Goal: Information Seeking & Learning: Learn about a topic

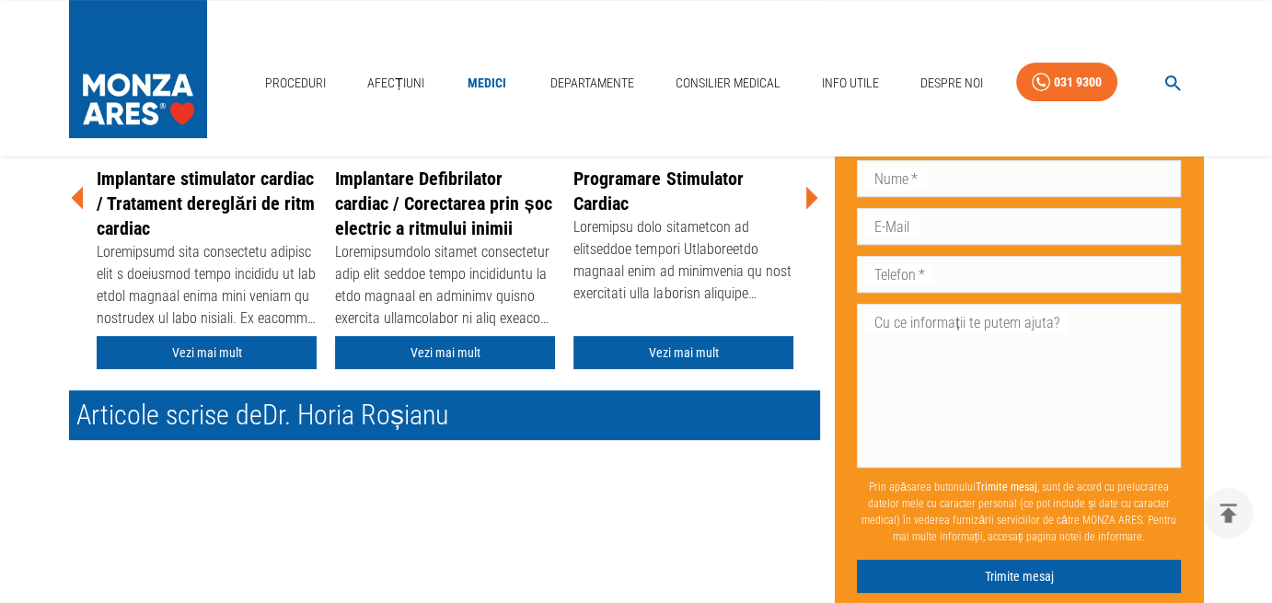
scroll to position [479, 0]
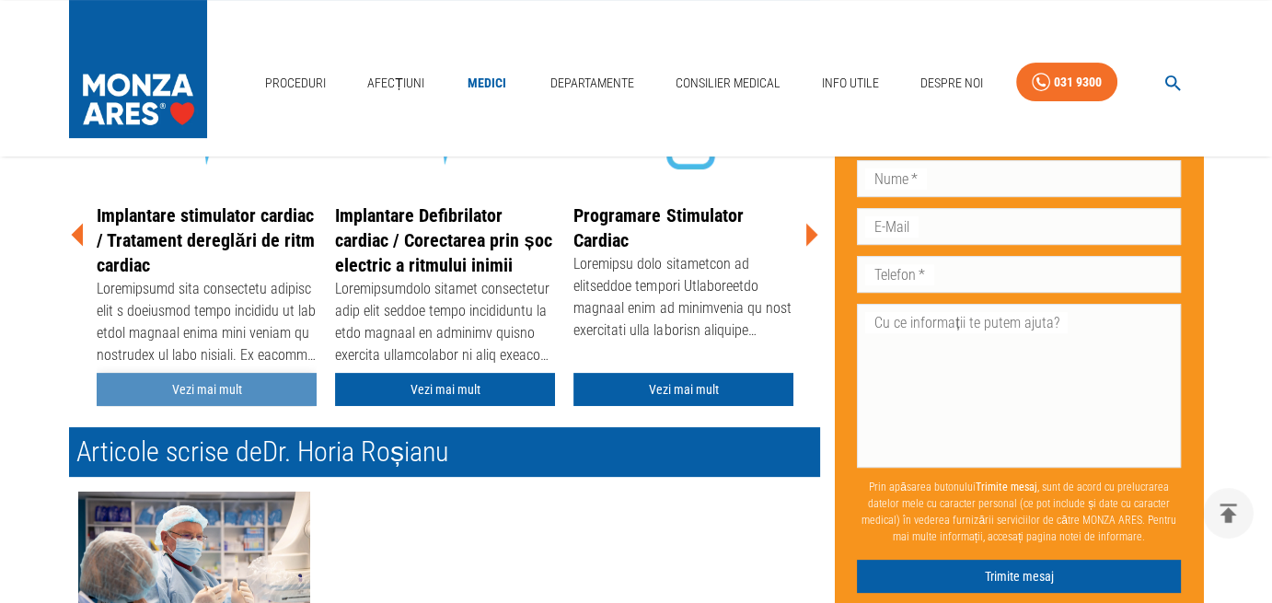
click at [221, 386] on link "Vezi mai mult" at bounding box center [207, 390] width 220 height 34
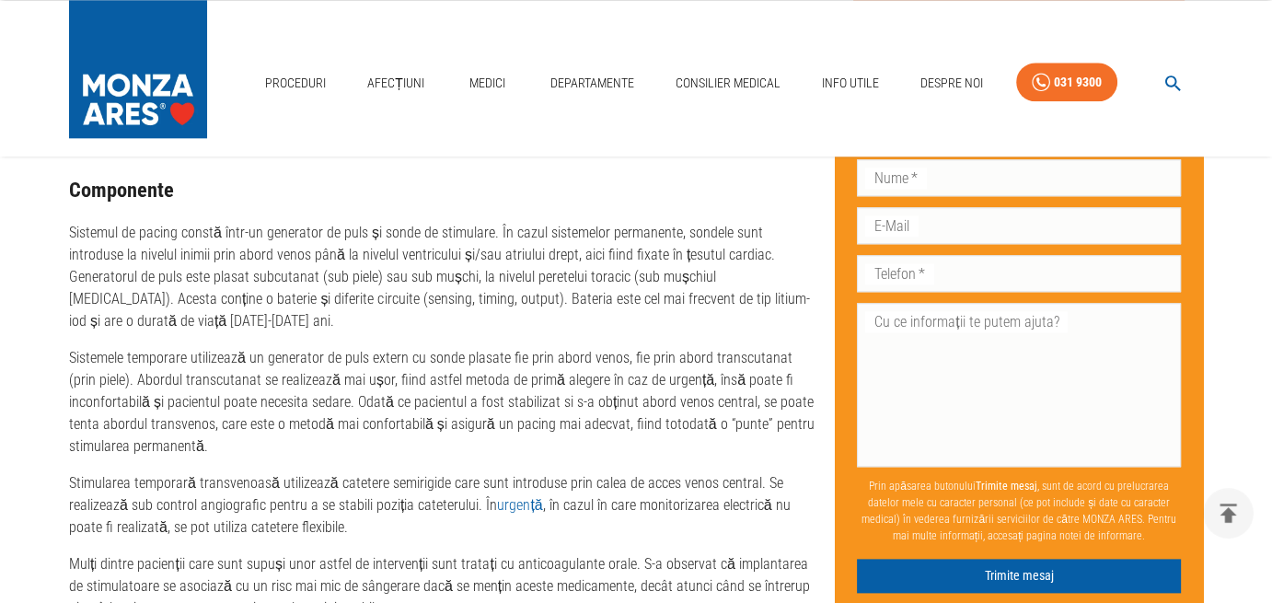
scroll to position [2627, 0]
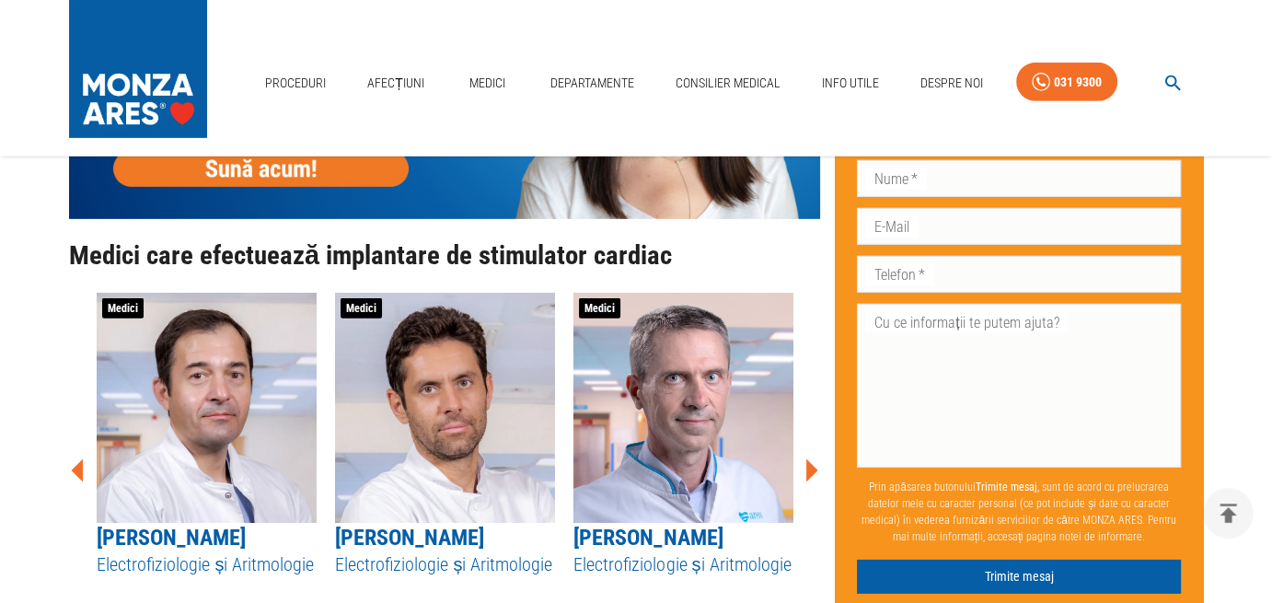
scroll to position [5757, 0]
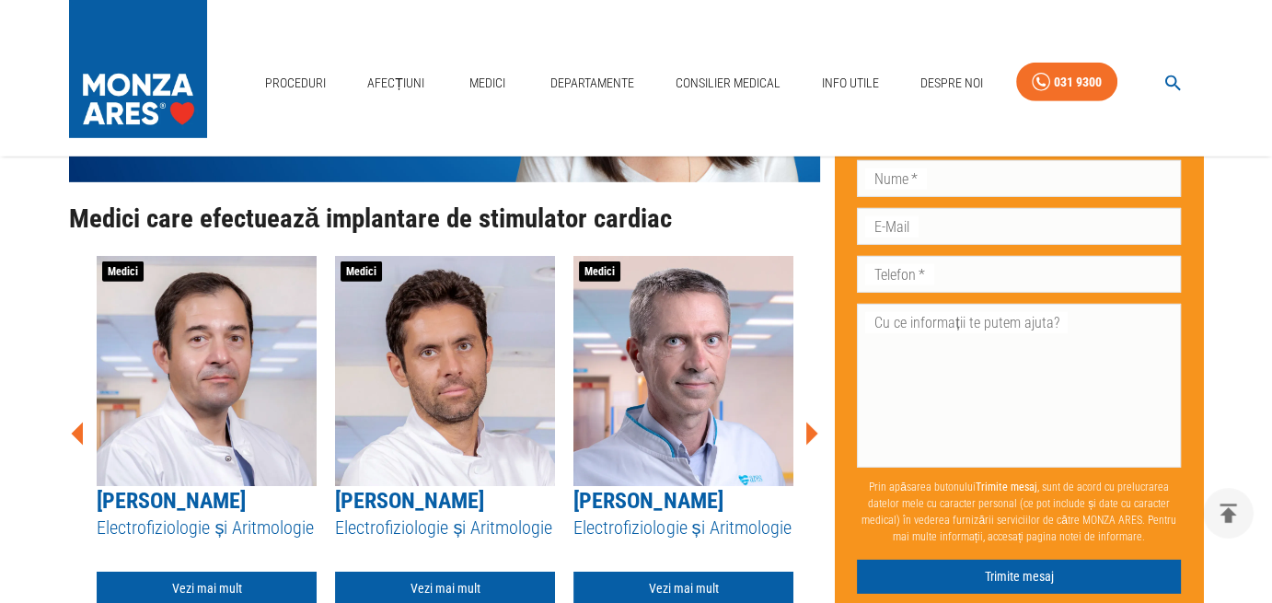
click at [811, 422] on icon at bounding box center [813, 433] width 12 height 23
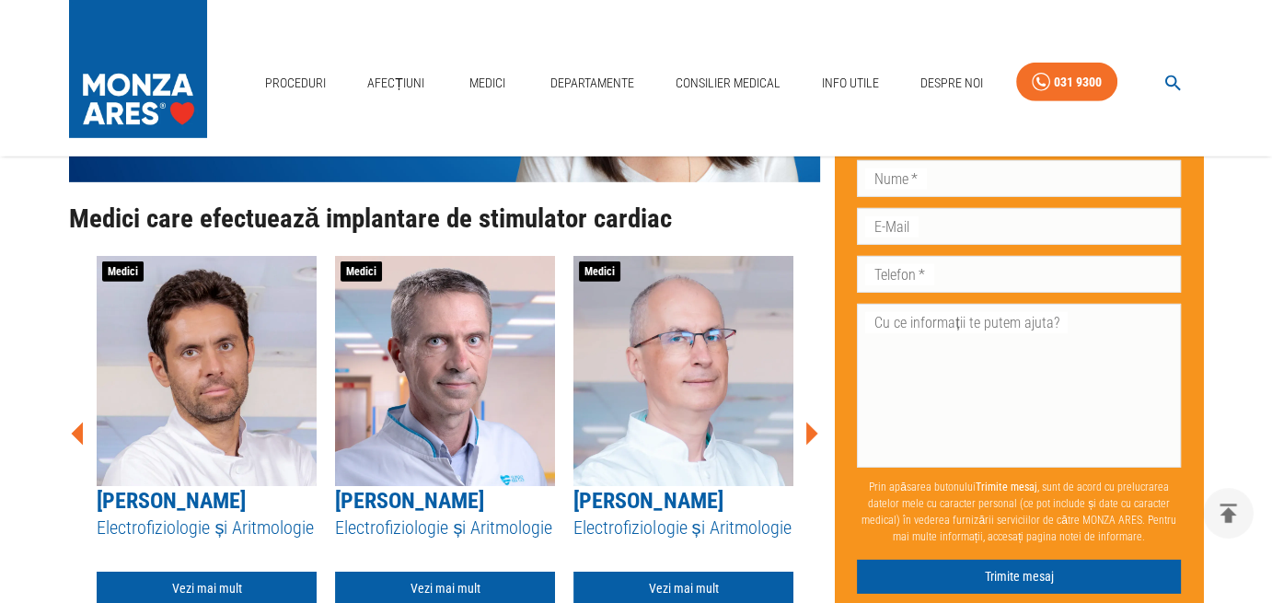
click at [815, 406] on icon at bounding box center [811, 433] width 55 height 55
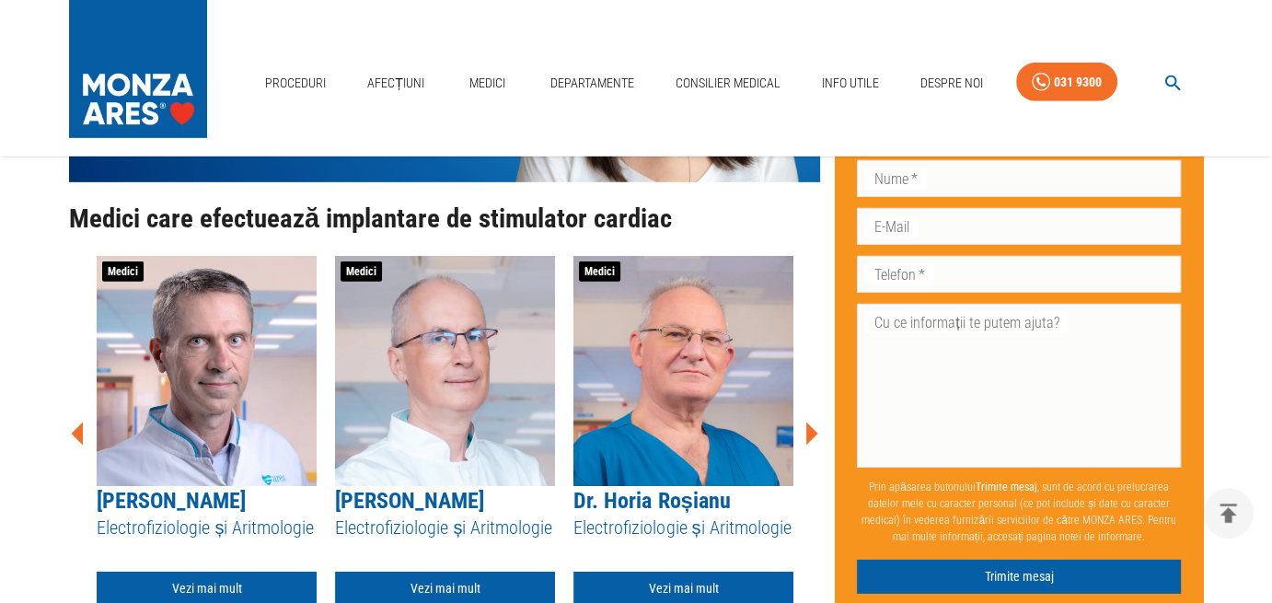
click at [808, 422] on icon at bounding box center [813, 433] width 12 height 23
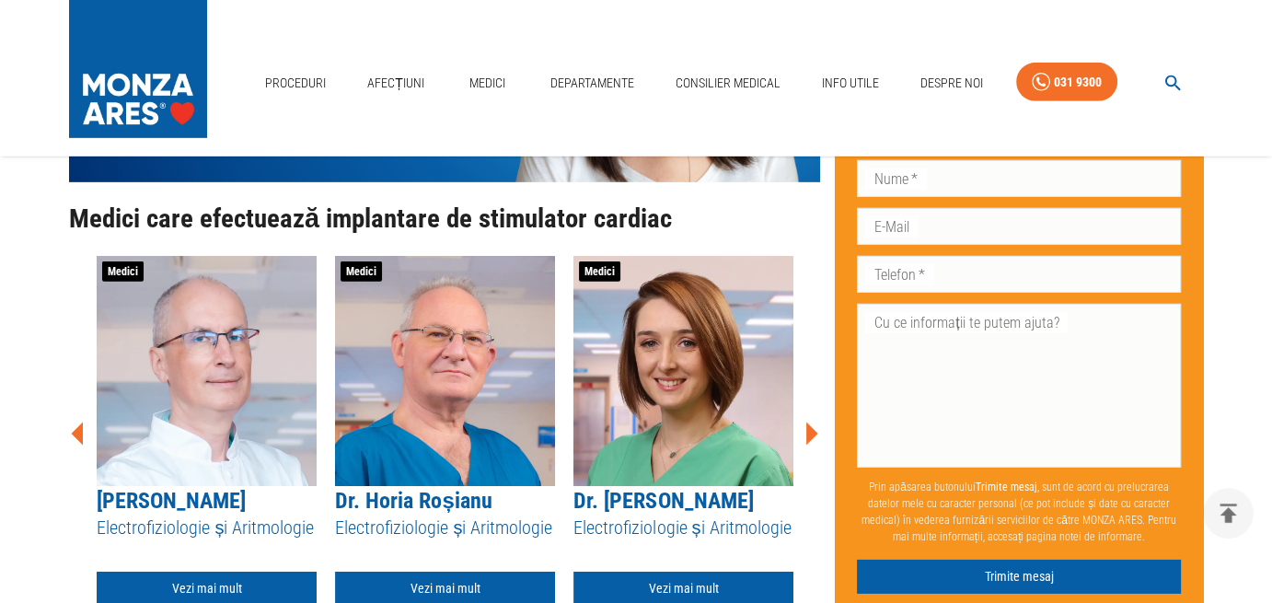
click at [807, 422] on icon at bounding box center [813, 433] width 12 height 23
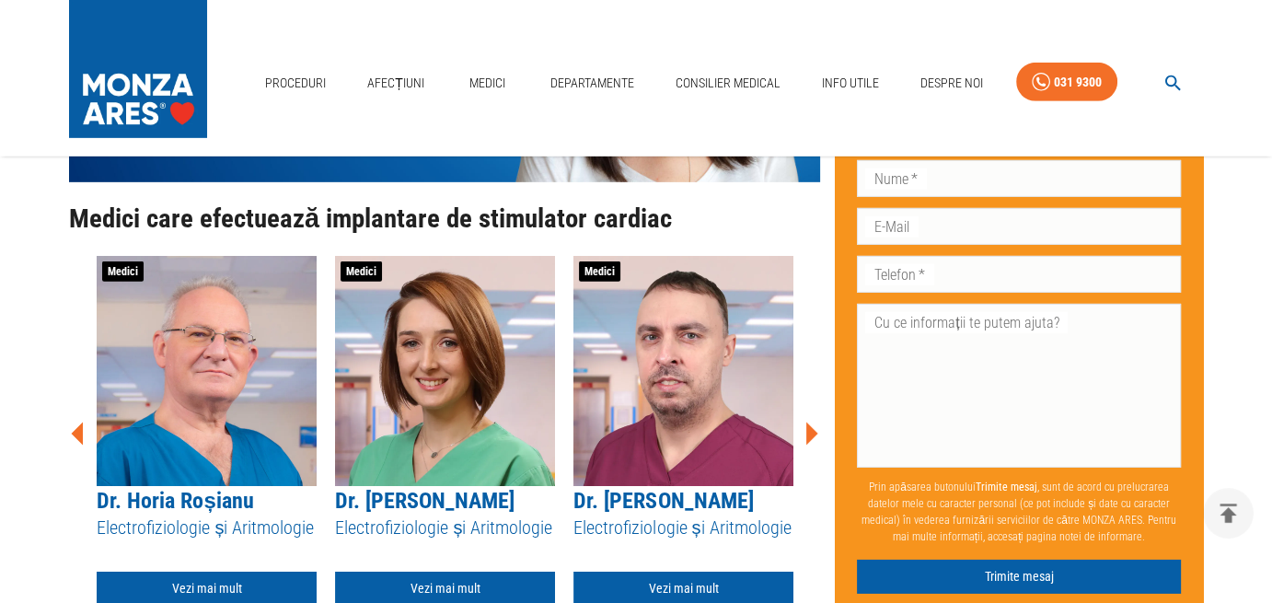
click at [808, 422] on icon at bounding box center [813, 433] width 12 height 23
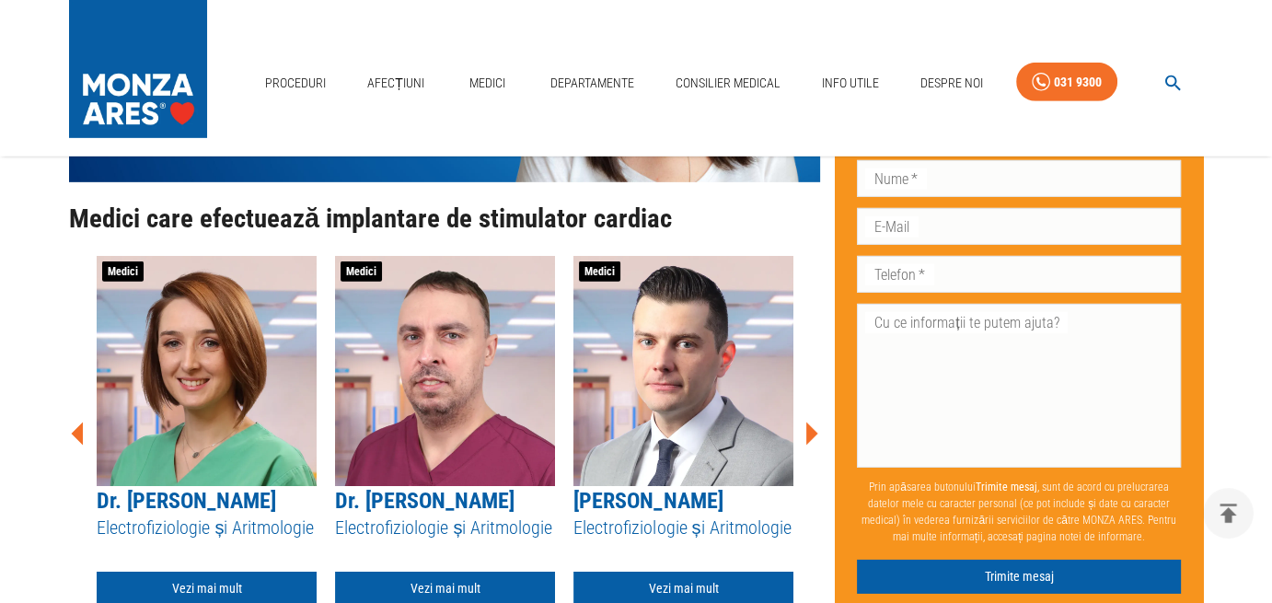
click at [808, 422] on icon at bounding box center [813, 433] width 12 height 23
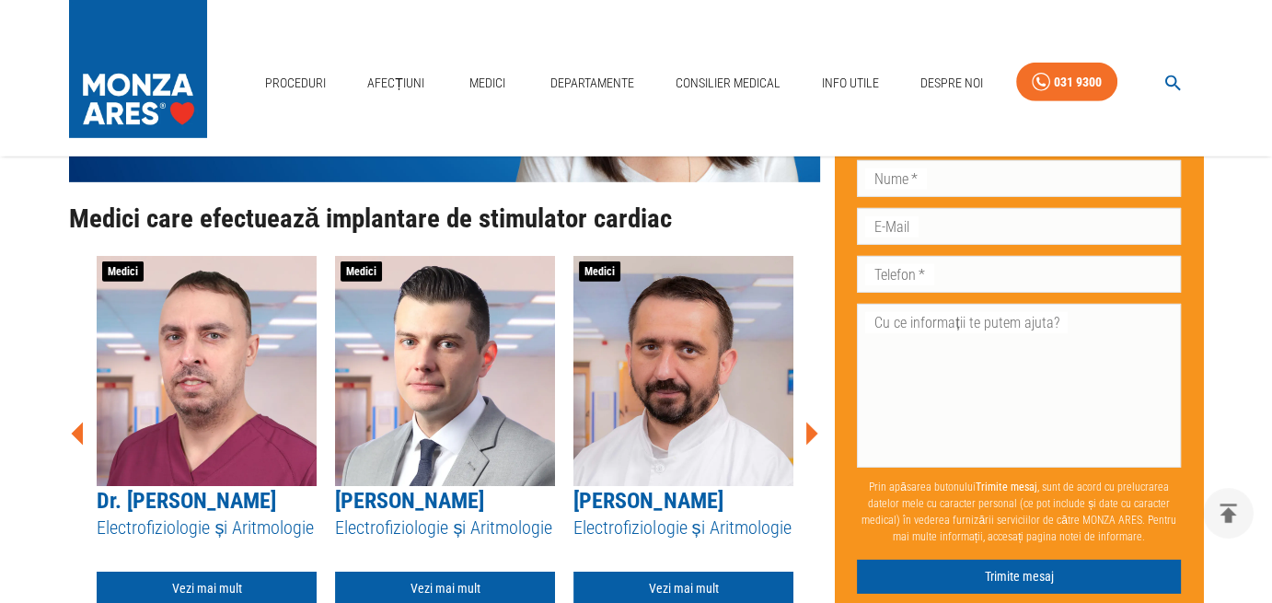
click at [808, 422] on icon at bounding box center [813, 433] width 12 height 23
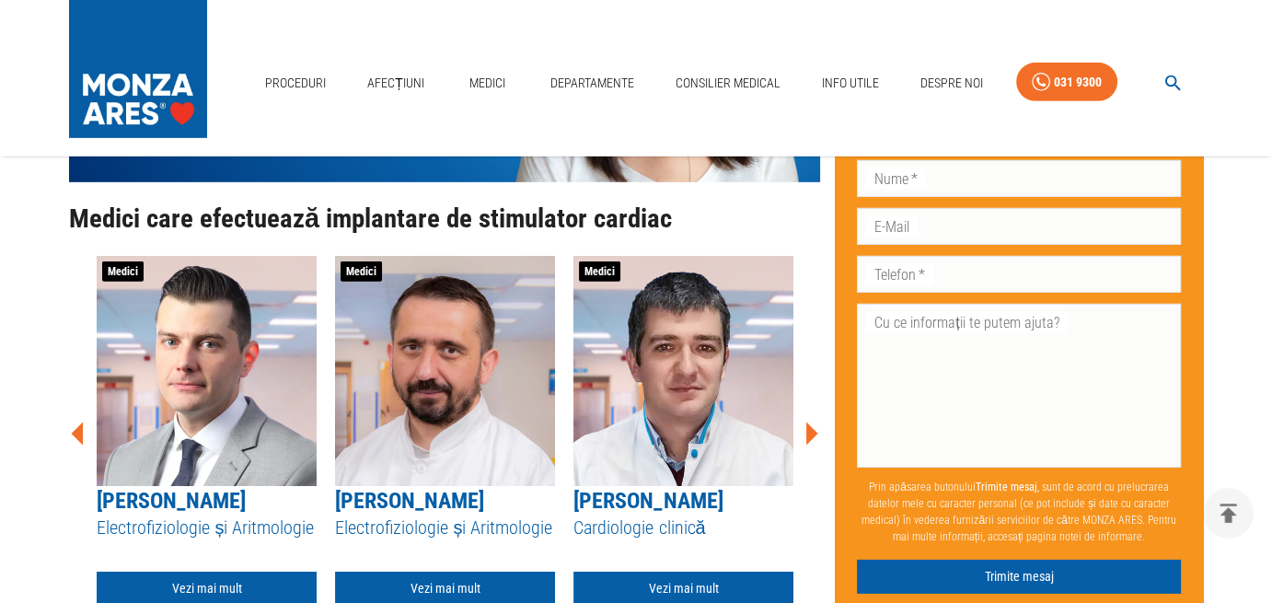
click at [808, 422] on icon at bounding box center [813, 433] width 12 height 23
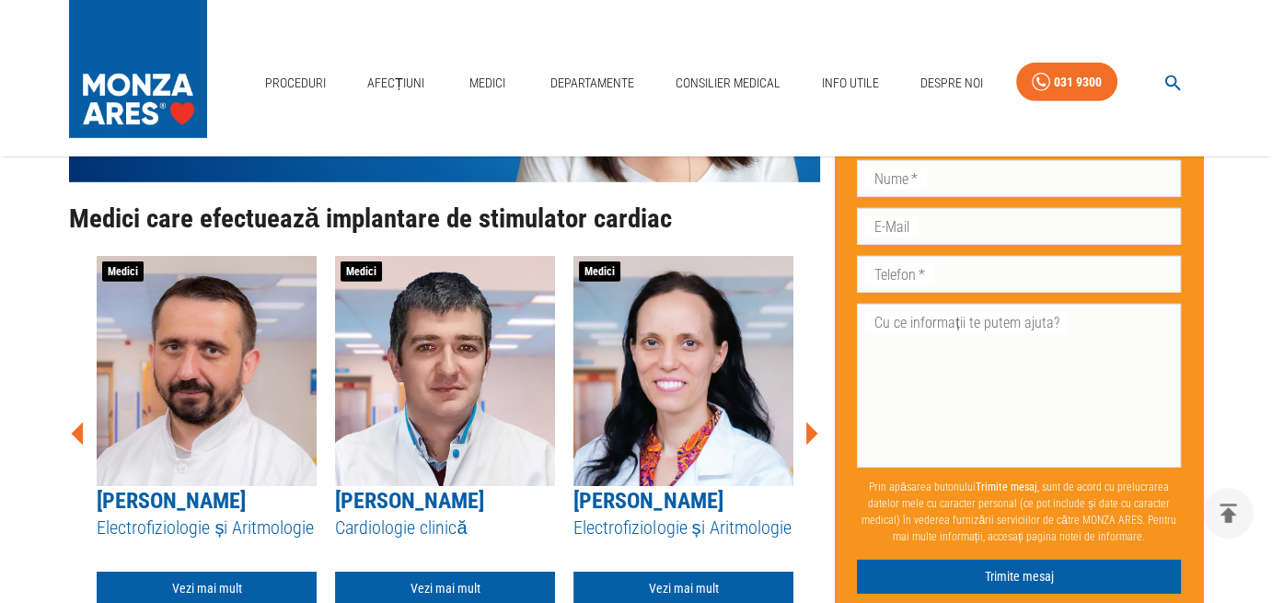
click at [808, 422] on icon at bounding box center [813, 433] width 12 height 23
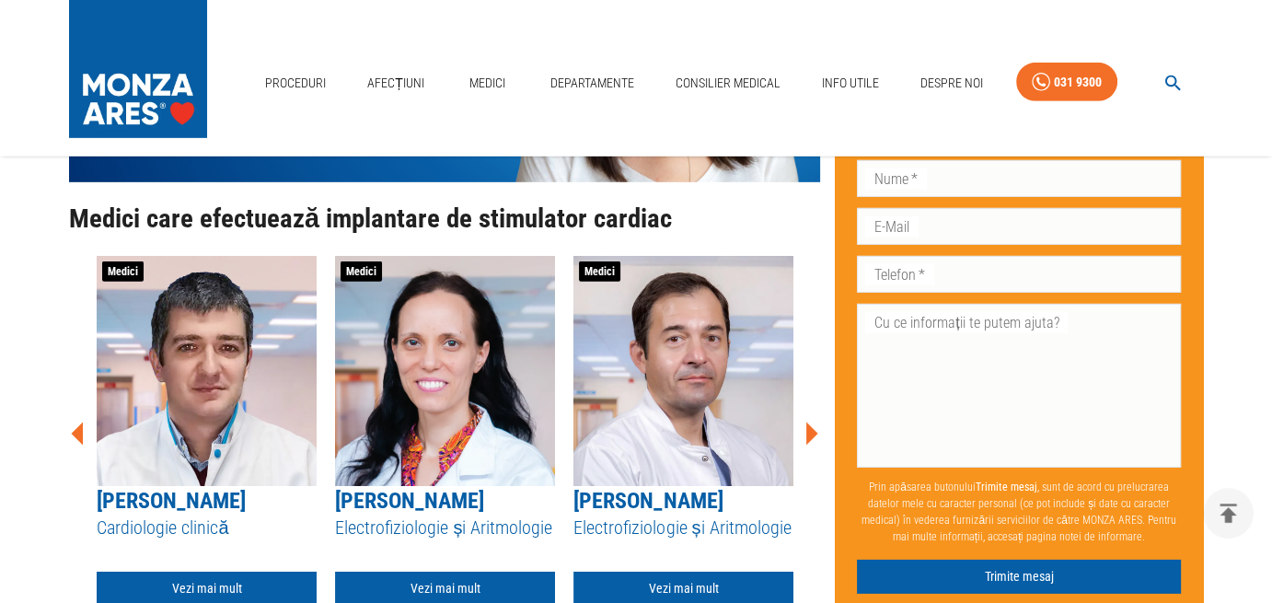
click at [808, 422] on icon at bounding box center [813, 433] width 12 height 23
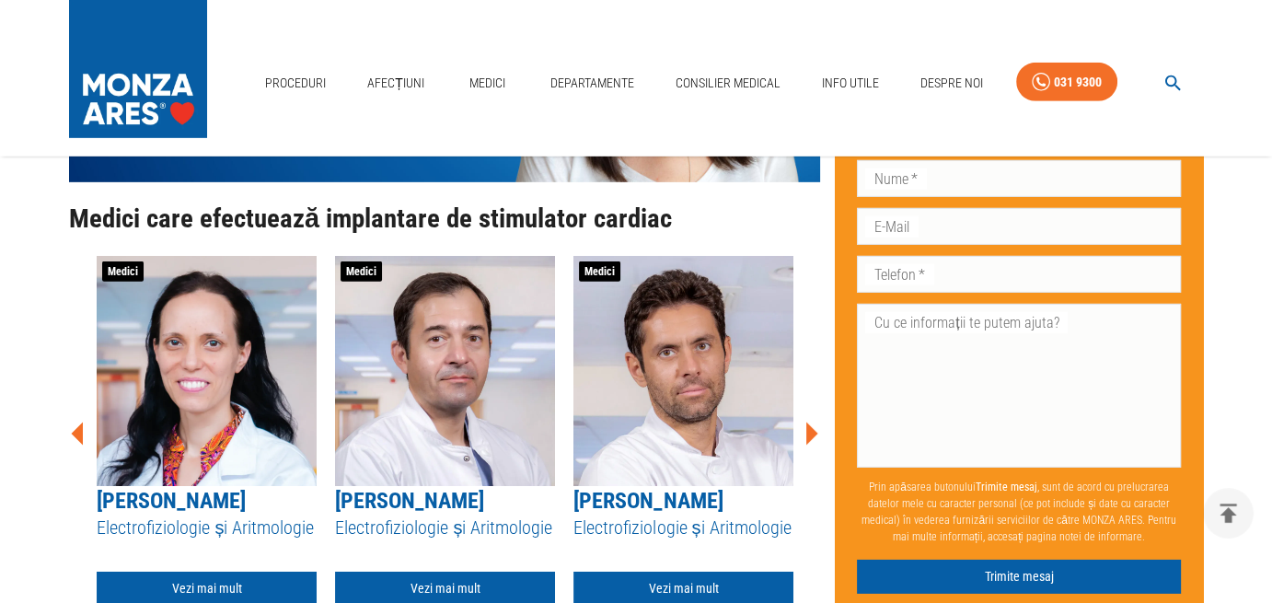
click at [808, 422] on icon at bounding box center [813, 433] width 12 height 23
